Goal: Navigation & Orientation: Find specific page/section

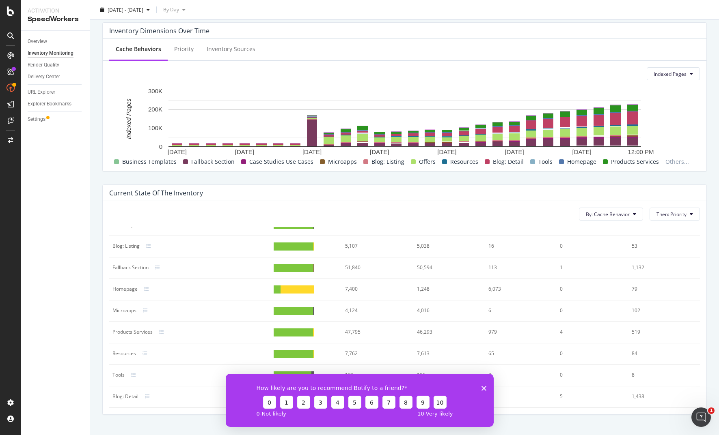
scroll to position [304, 0]
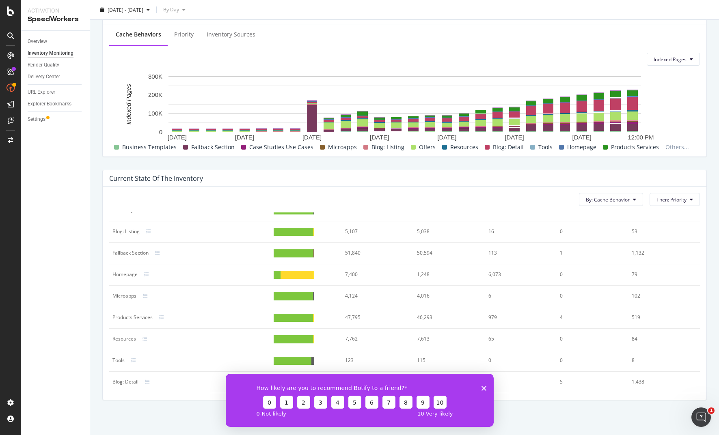
click at [485, 388] on icon "Close survey" at bounding box center [483, 388] width 5 height 5
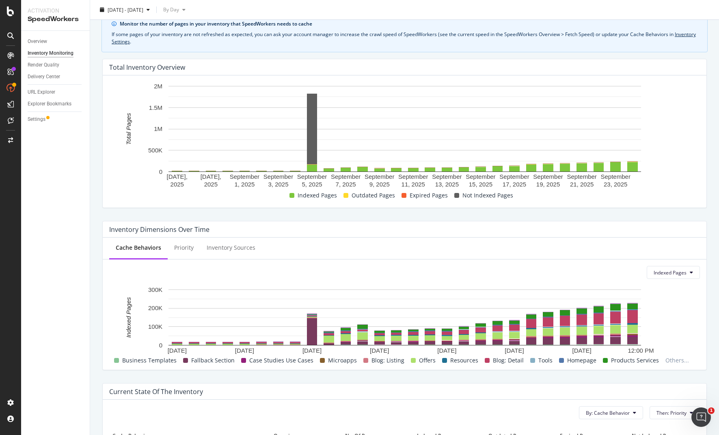
scroll to position [28, 0]
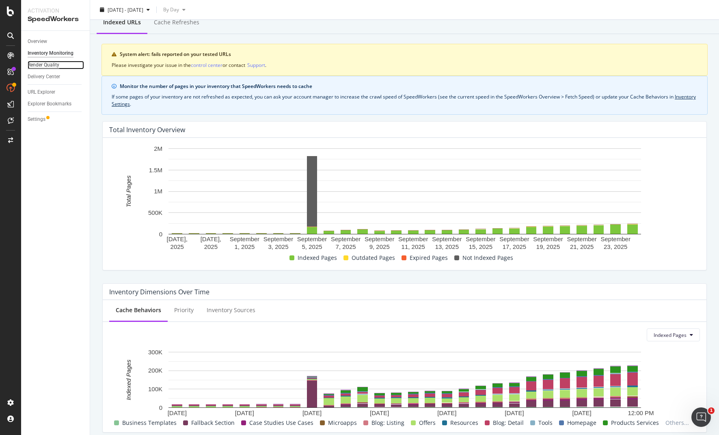
click at [43, 65] on div "Render Quality" at bounding box center [44, 65] width 32 height 9
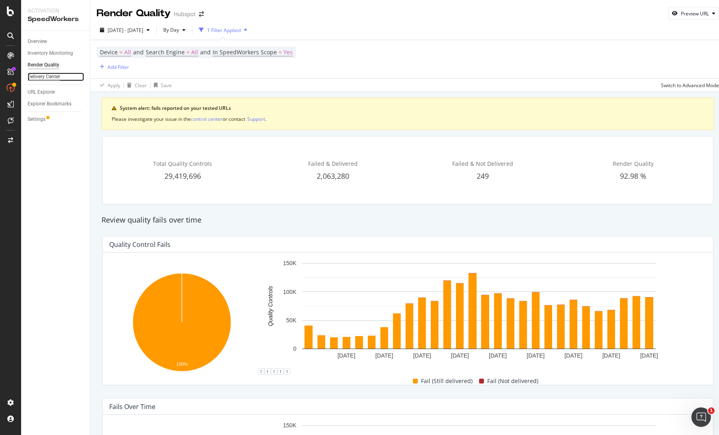
click at [58, 76] on div "Delivery Center" at bounding box center [44, 77] width 32 height 9
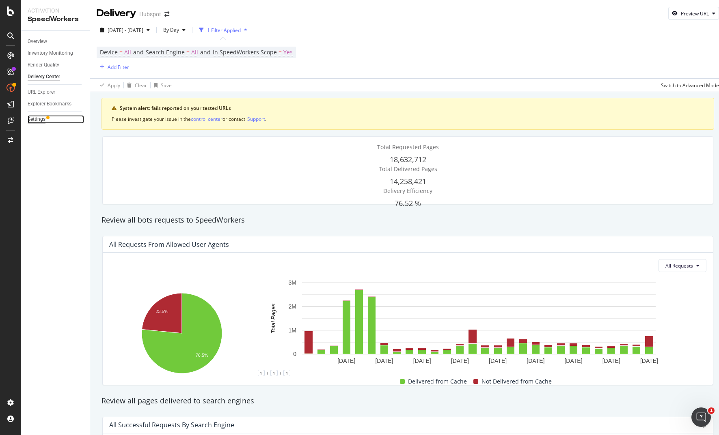
click at [34, 119] on div "Settings" at bounding box center [37, 119] width 18 height 9
